Goal: Find specific page/section: Find specific page/section

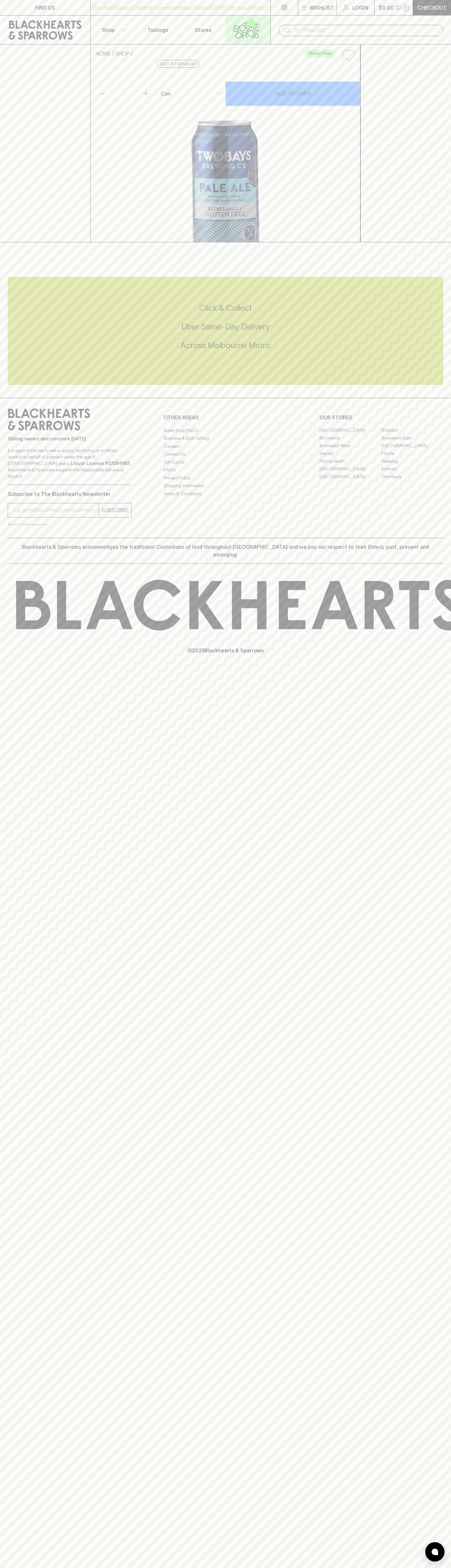
click at [244, 25] on icon at bounding box center [247, 28] width 37 height 22
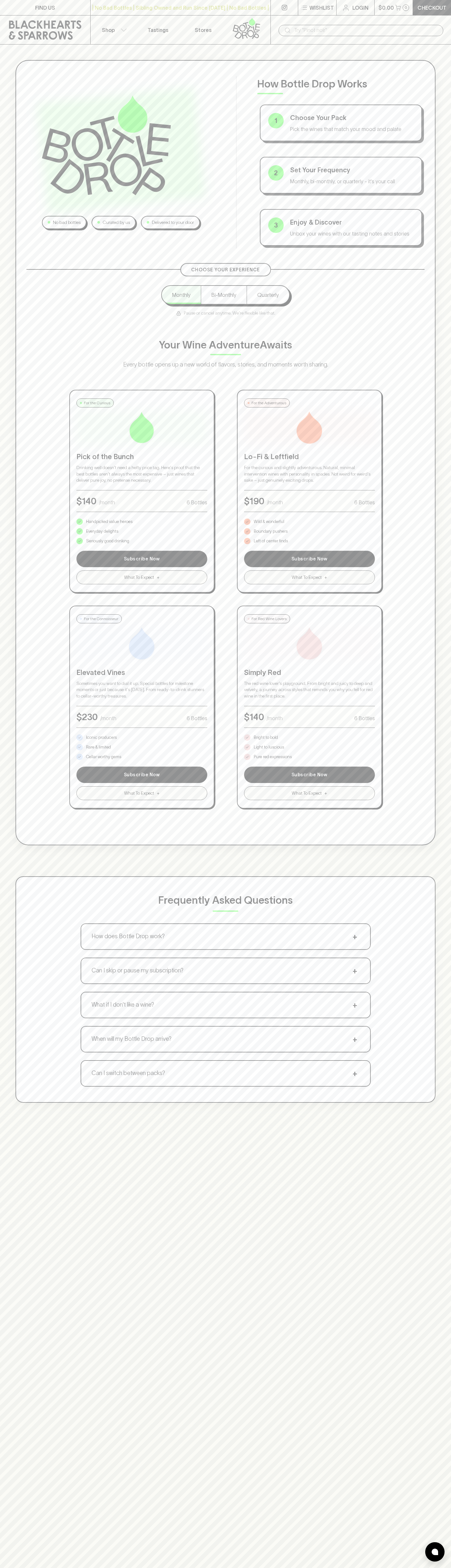
click at [12, 1567] on html "FIND US | No Bad Bottles | Sibling Owned and Run Since 2006 | No Bad Bottles | …" at bounding box center [225, 1013] width 451 height 2027
click at [17, 926] on div "Frequently Asked Questions How does Bottle Drop work? + Choose your pack, set y…" at bounding box center [226, 989] width 420 height 227
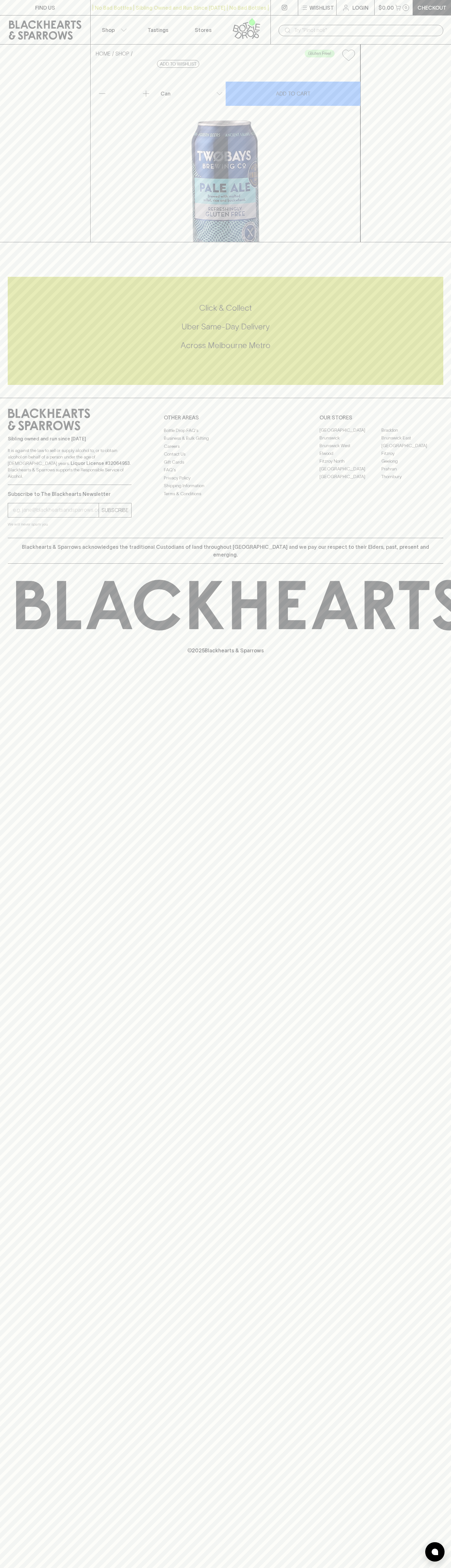
click at [350, 442] on link "Brunswick" at bounding box center [350, 438] width 62 height 8
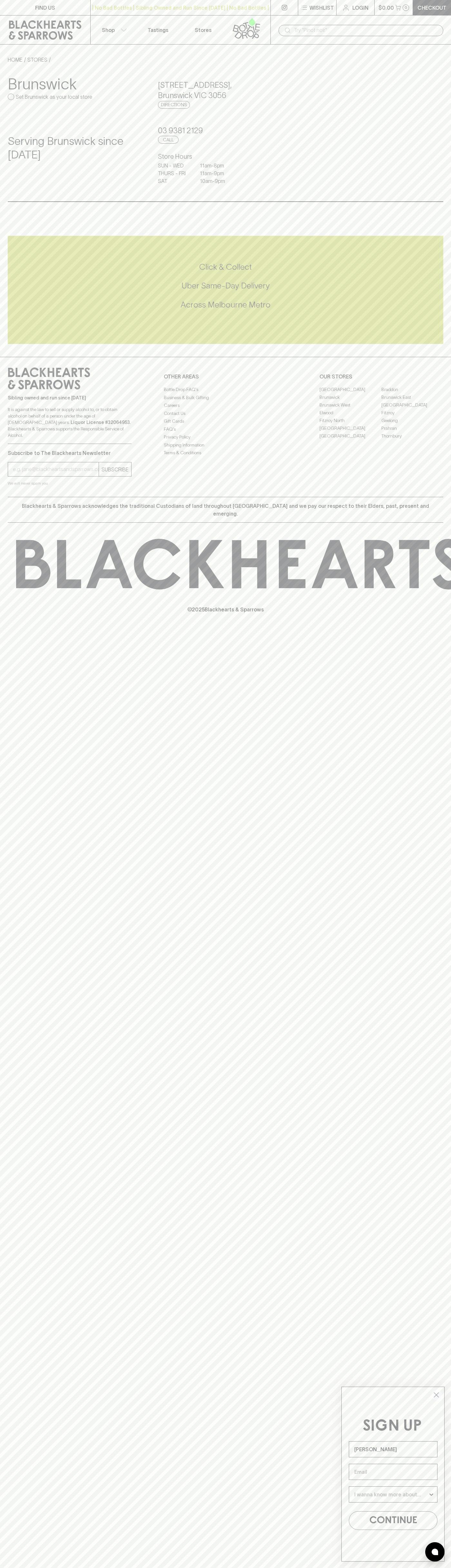
type input "John Smith"
